Goal: Transaction & Acquisition: Purchase product/service

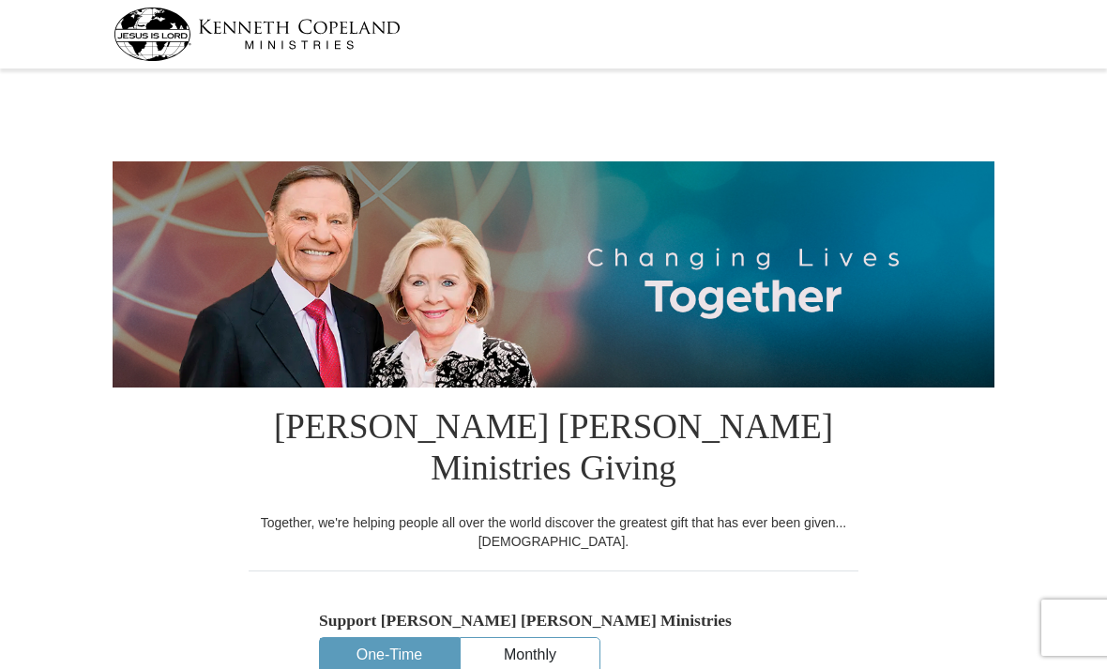
select select "[GEOGRAPHIC_DATA]"
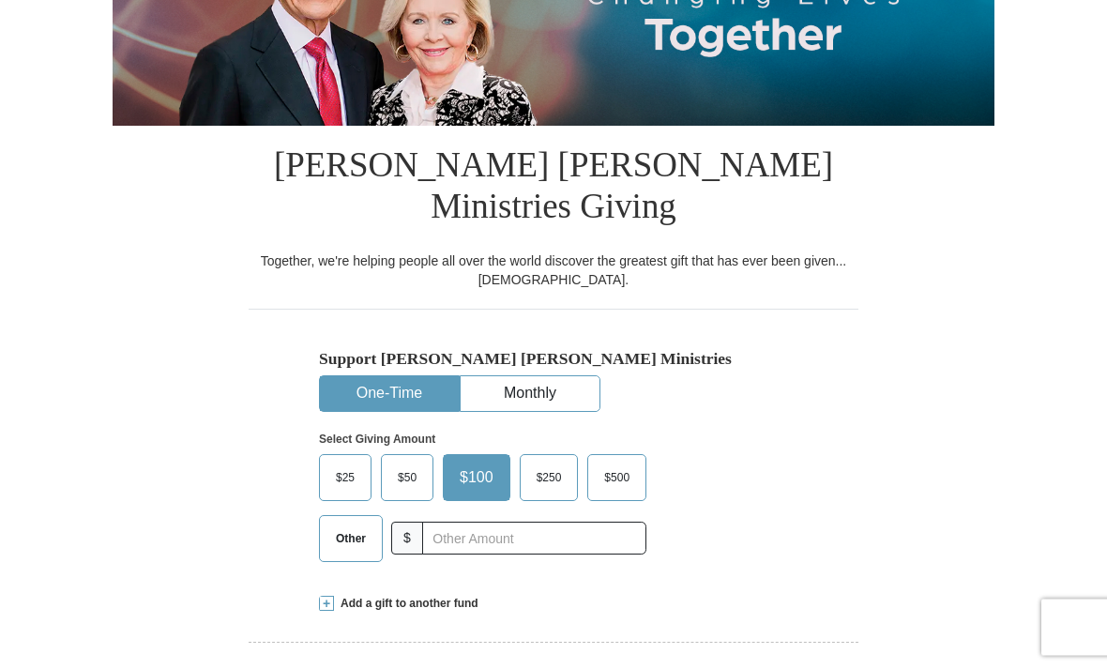
scroll to position [263, 0]
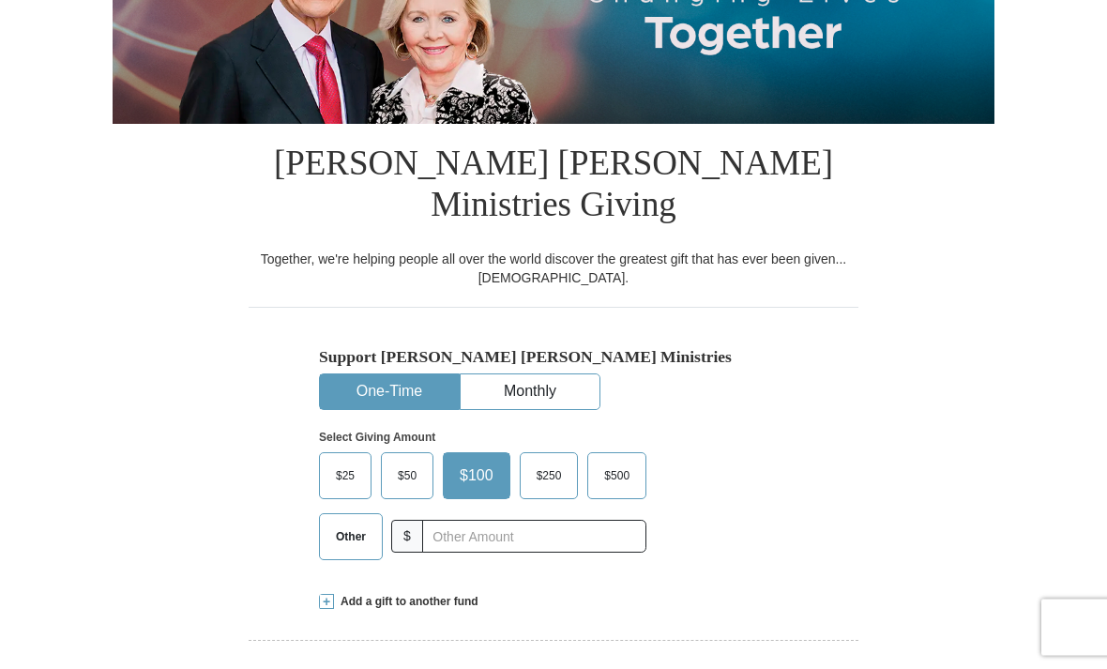
click at [358, 524] on span "Other" at bounding box center [351, 538] width 49 height 28
click at [0, 0] on input "Other" at bounding box center [0, 0] width 0 height 0
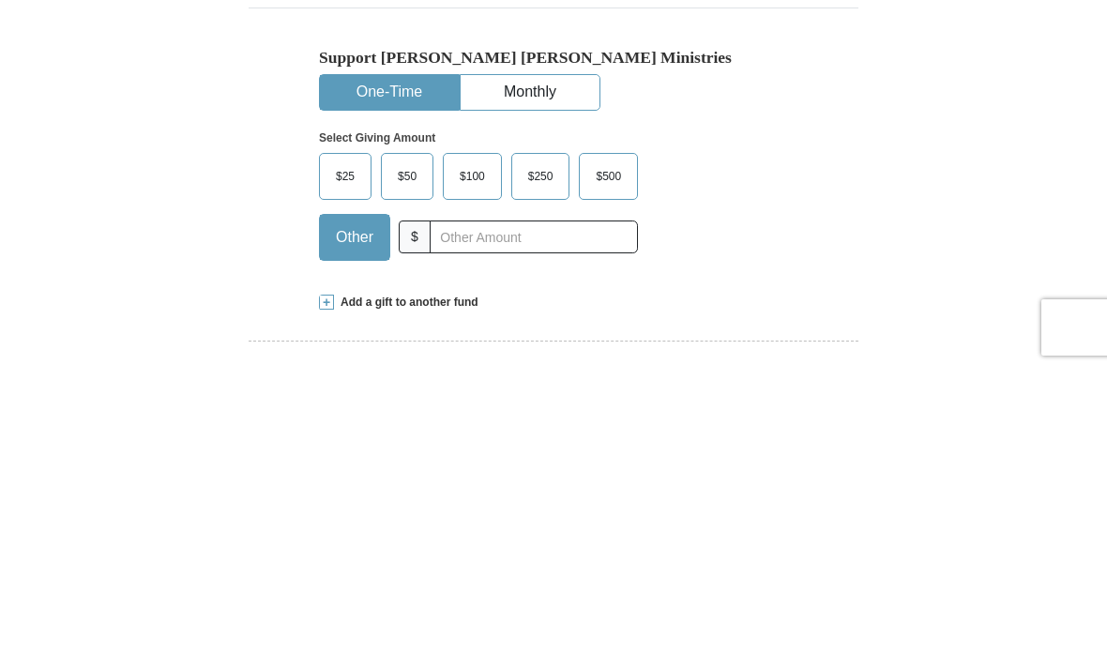
click at [327, 595] on span at bounding box center [326, 602] width 15 height 15
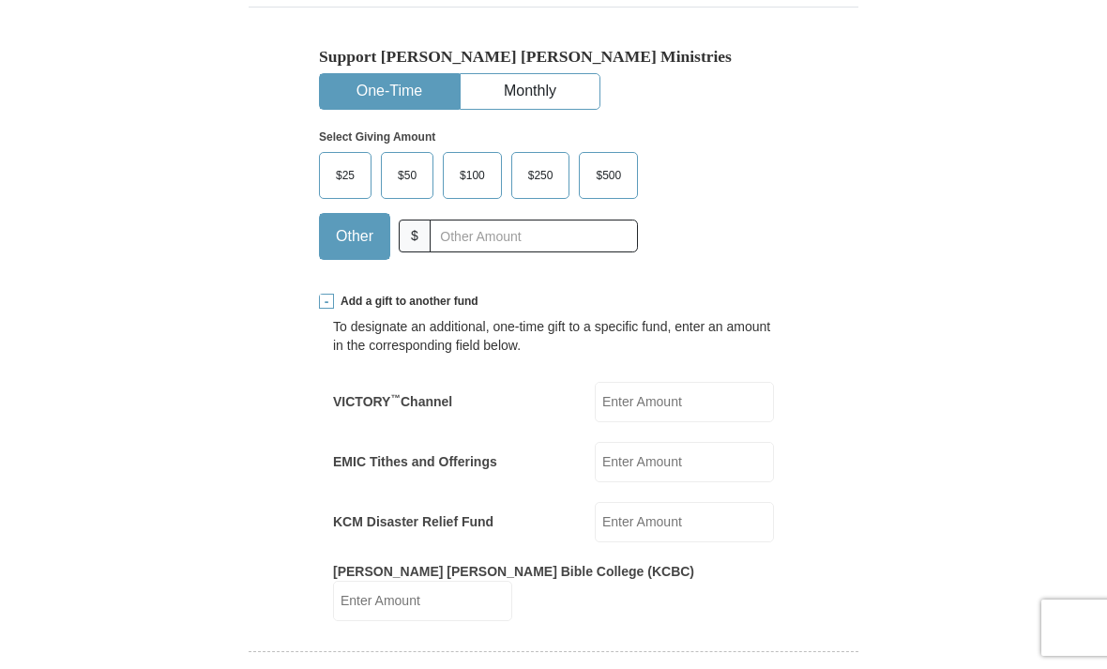
click at [708, 442] on input "EMIC Tithes and Offerings" at bounding box center [684, 462] width 179 height 40
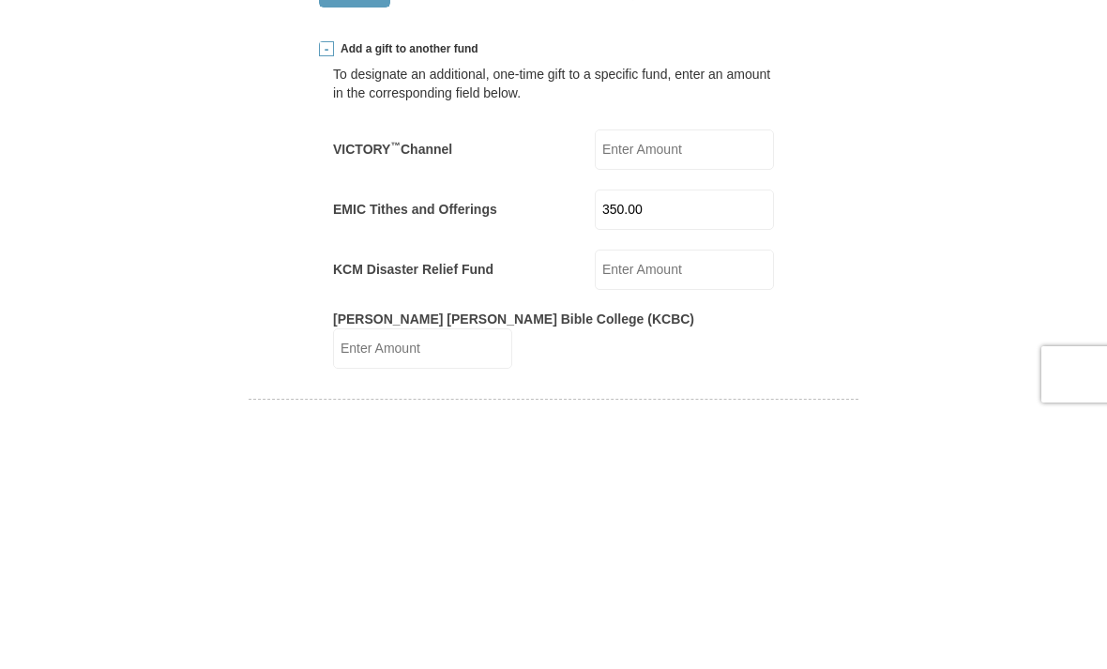
type input "350.00"
click at [512, 582] on input "[PERSON_NAME] [PERSON_NAME] Bible College (KCBC)" at bounding box center [422, 602] width 179 height 40
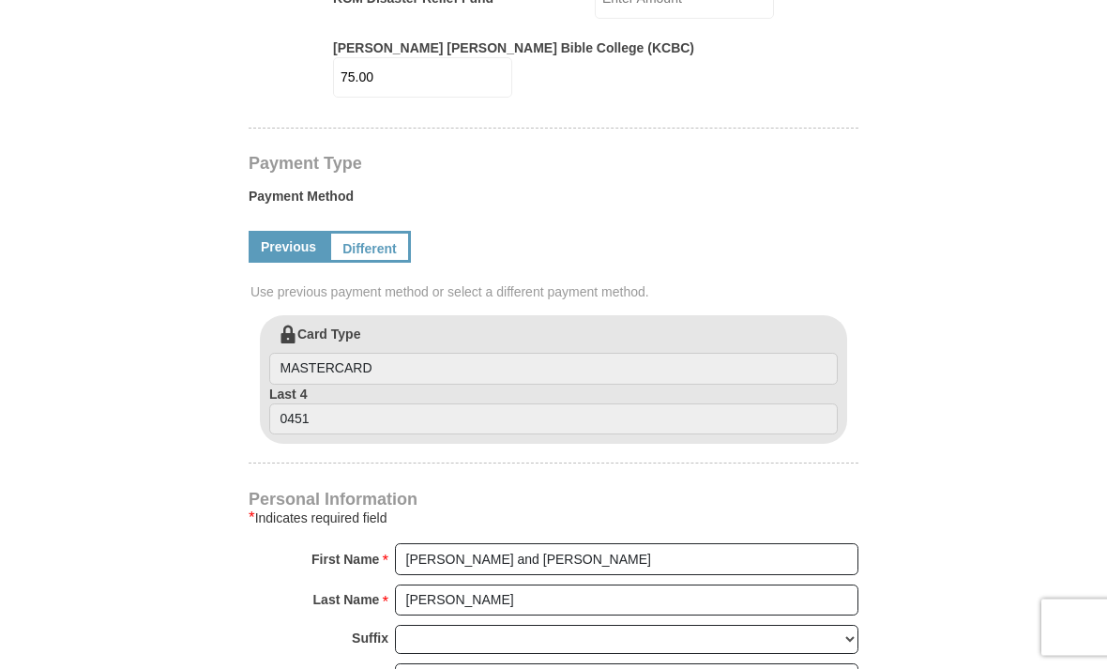
scroll to position [1088, 0]
type input "75.00"
click at [367, 231] on link "Different" at bounding box center [369, 247] width 83 height 32
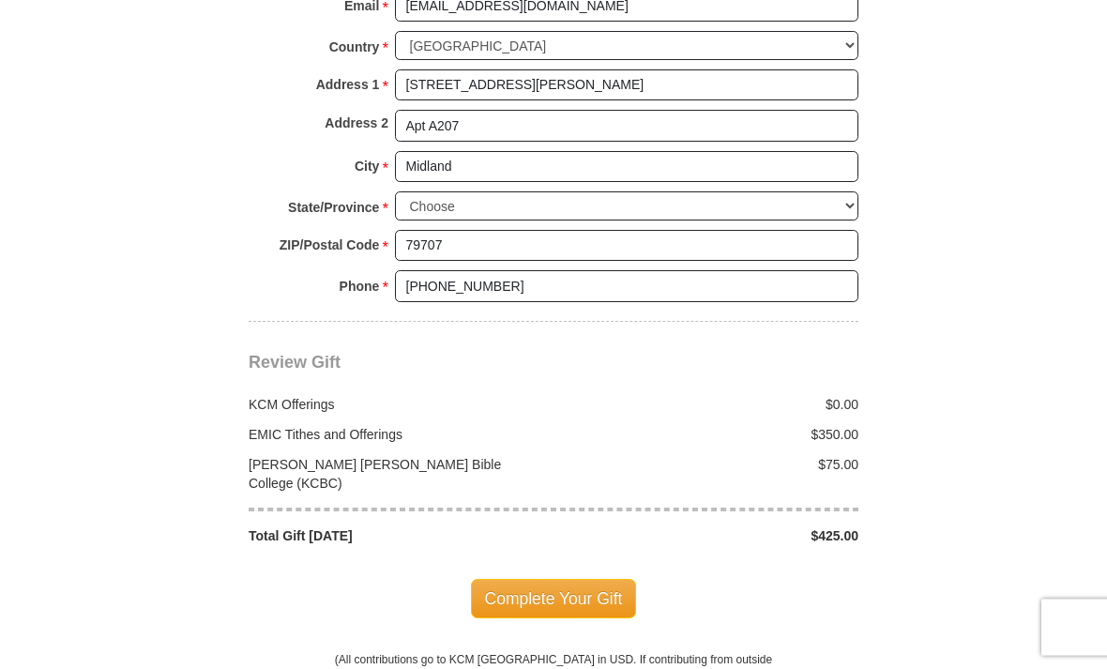
scroll to position [1951, 0]
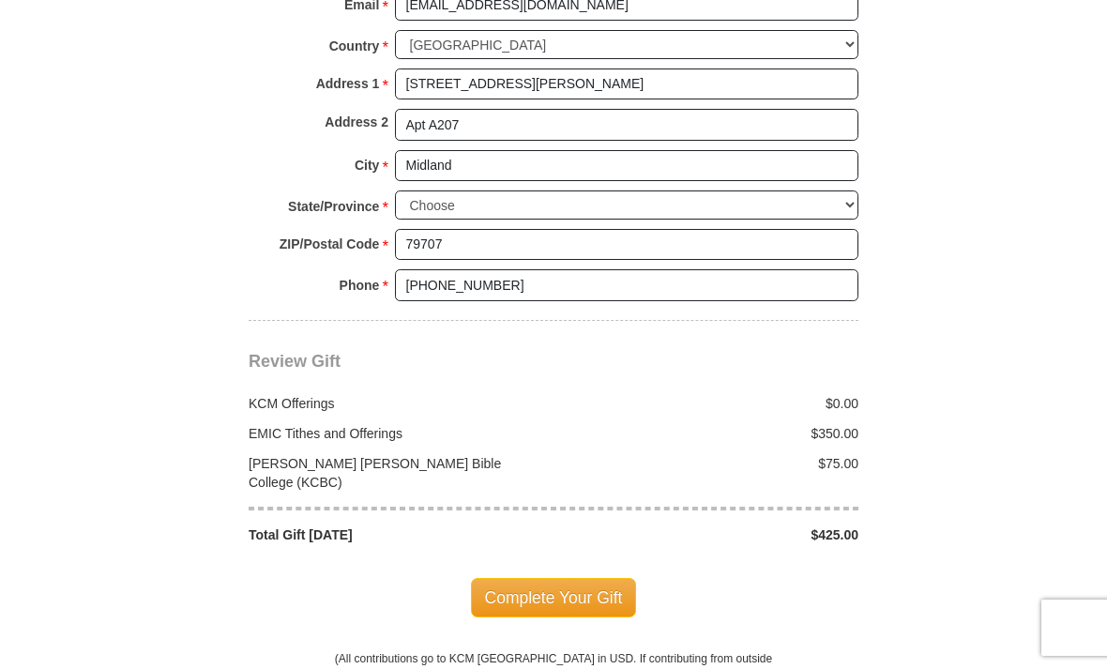
click at [601, 578] on span "Complete Your Gift" at bounding box center [554, 597] width 166 height 39
